Goal: Use online tool/utility: Utilize a website feature to perform a specific function

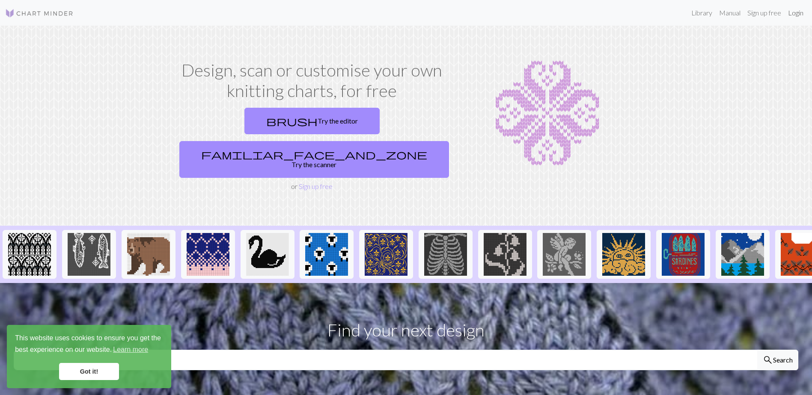
click at [800, 12] on link "Login" at bounding box center [795, 12] width 22 height 17
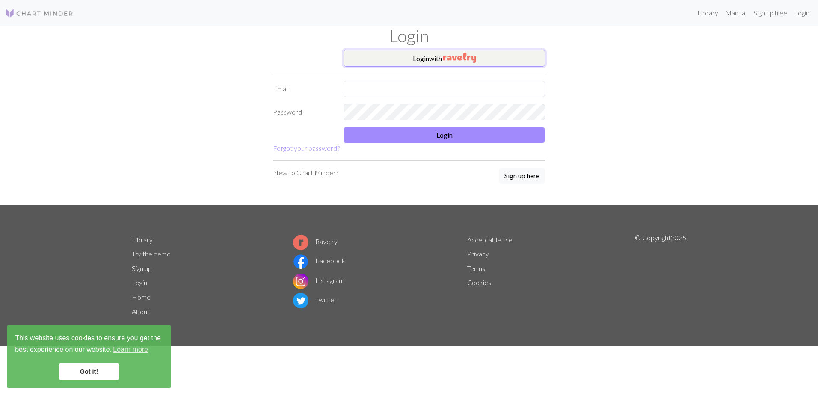
click at [534, 55] on button "Login with" at bounding box center [444, 58] width 201 height 17
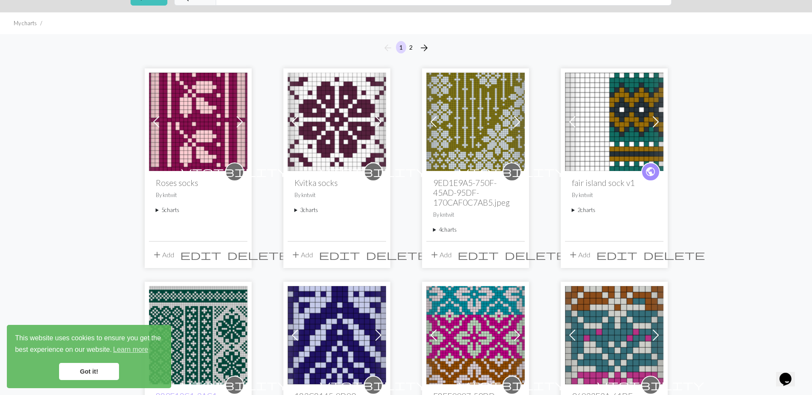
scroll to position [171, 0]
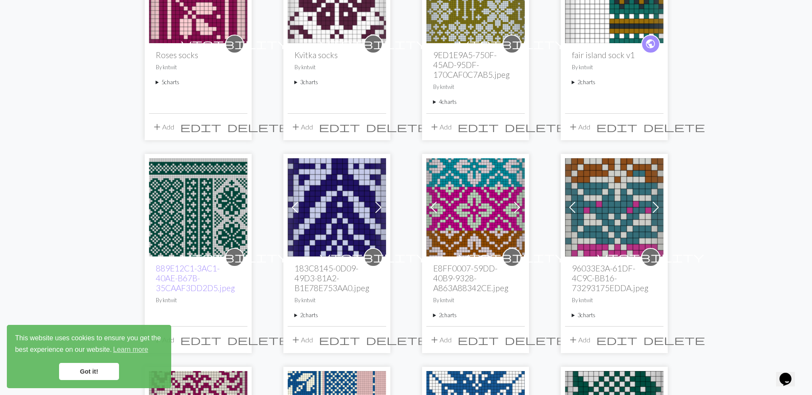
click at [479, 224] on img at bounding box center [475, 207] width 98 height 98
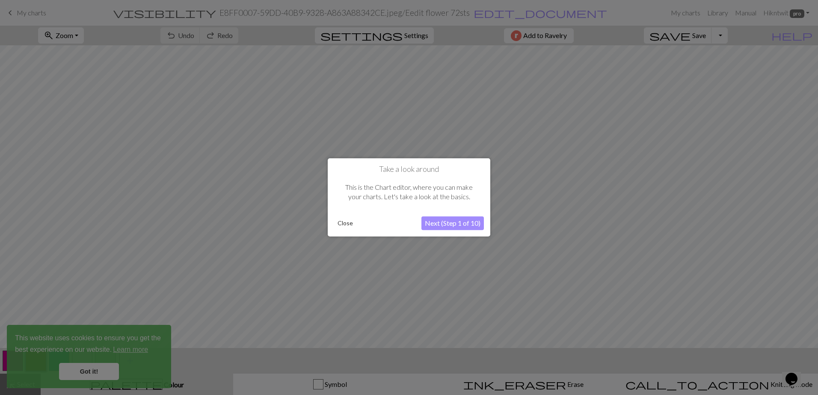
click at [447, 220] on button "Next (Step 1 of 10)" at bounding box center [452, 224] width 62 height 14
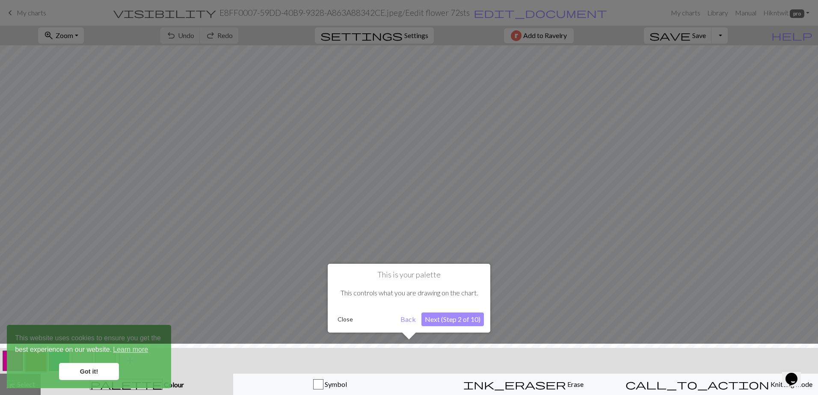
click at [459, 316] on button "Next (Step 2 of 10)" at bounding box center [452, 320] width 62 height 14
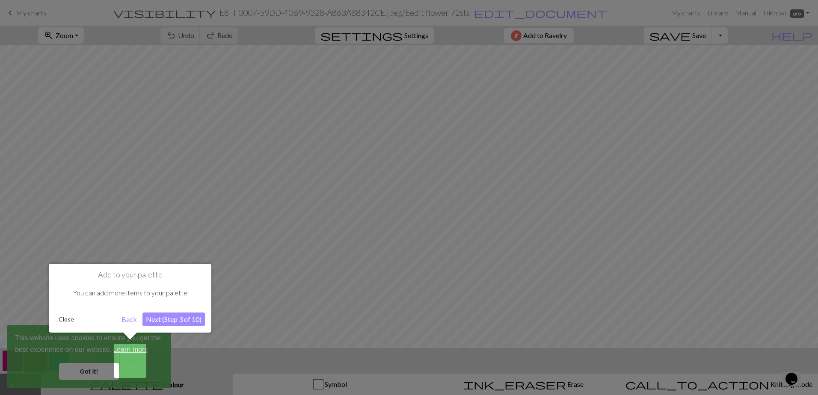
click at [195, 320] on button "Next (Step 3 of 10)" at bounding box center [173, 320] width 62 height 14
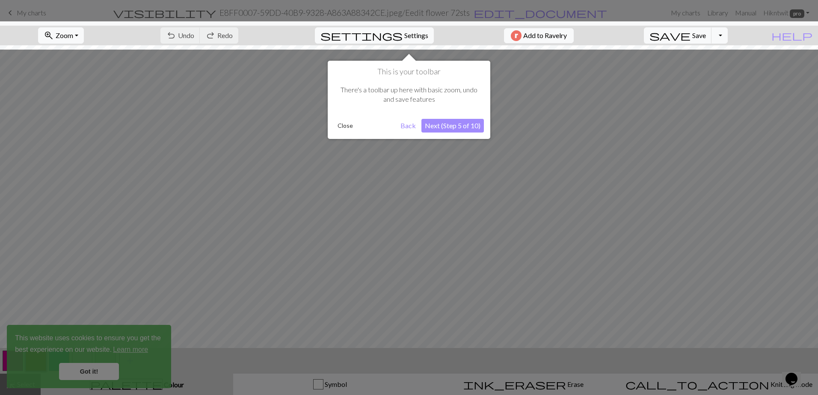
click at [345, 126] on button "Close" at bounding box center [345, 125] width 22 height 13
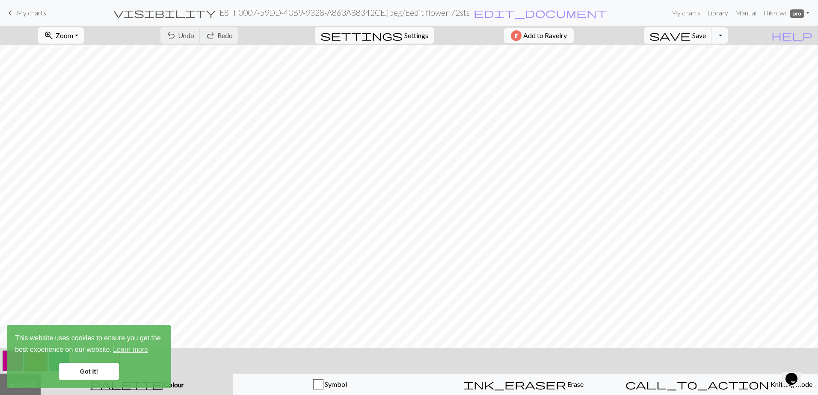
click at [73, 35] on span "Zoom" at bounding box center [65, 35] width 18 height 8
click at [77, 70] on button "Fit width" at bounding box center [73, 68] width 68 height 14
click at [84, 33] on button "zoom_in Zoom Zoom" at bounding box center [61, 35] width 46 height 16
click at [91, 101] on button "50%" at bounding box center [73, 103] width 68 height 14
